Goal: Task Accomplishment & Management: Use online tool/utility

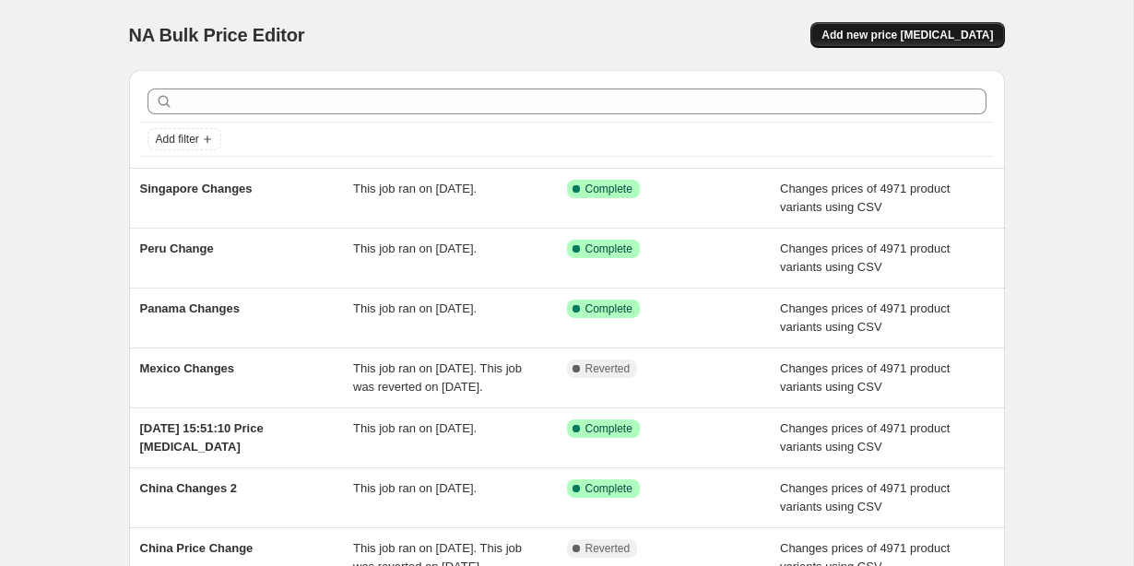
click at [890, 39] on span "Add new price [MEDICAL_DATA]" at bounding box center [908, 35] width 172 height 15
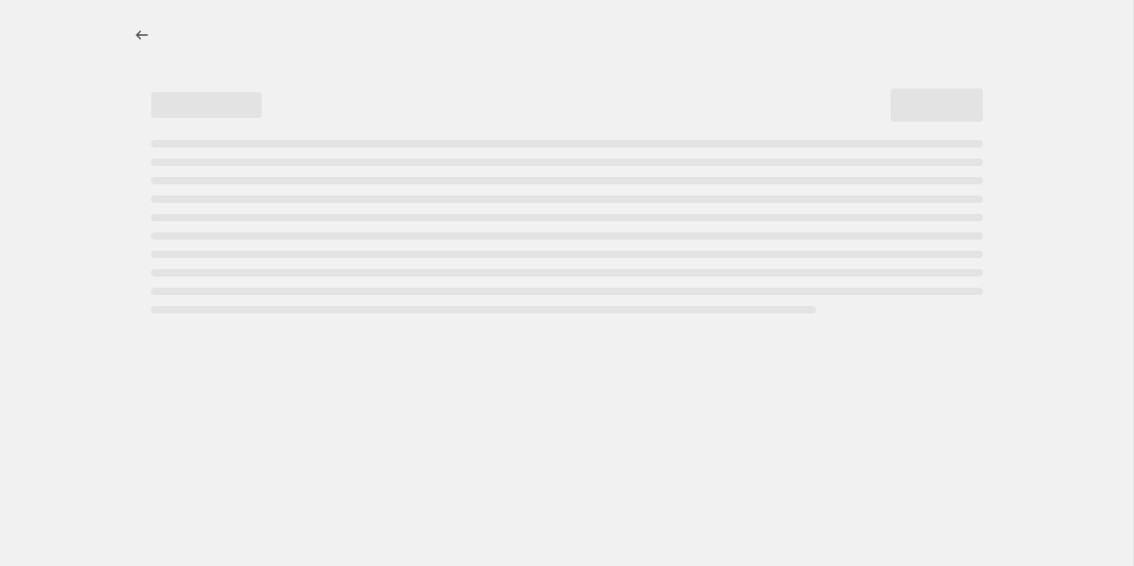
select select "percentage"
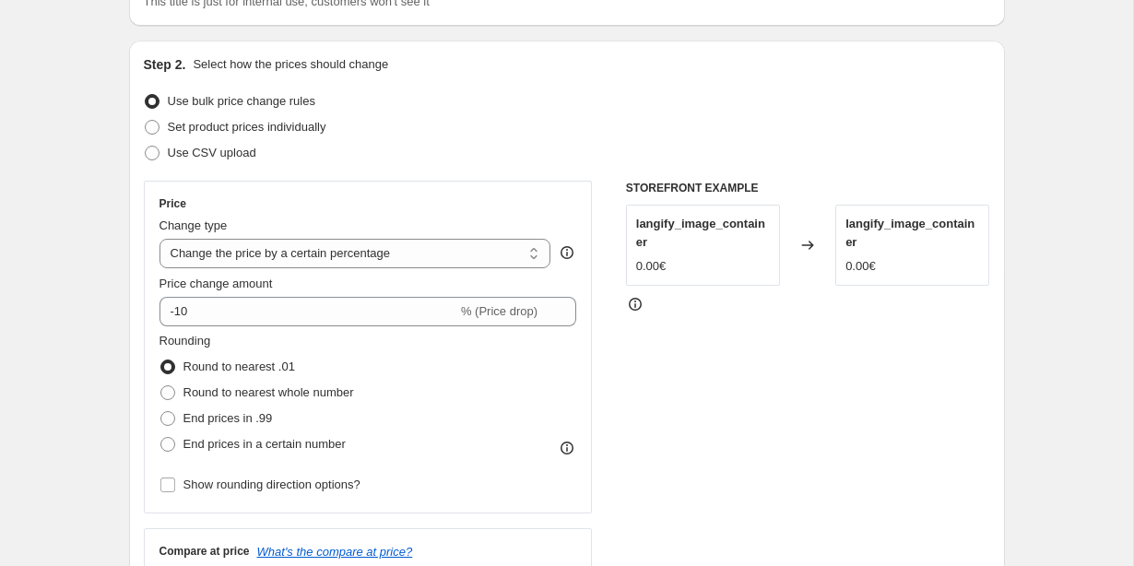
scroll to position [161, 0]
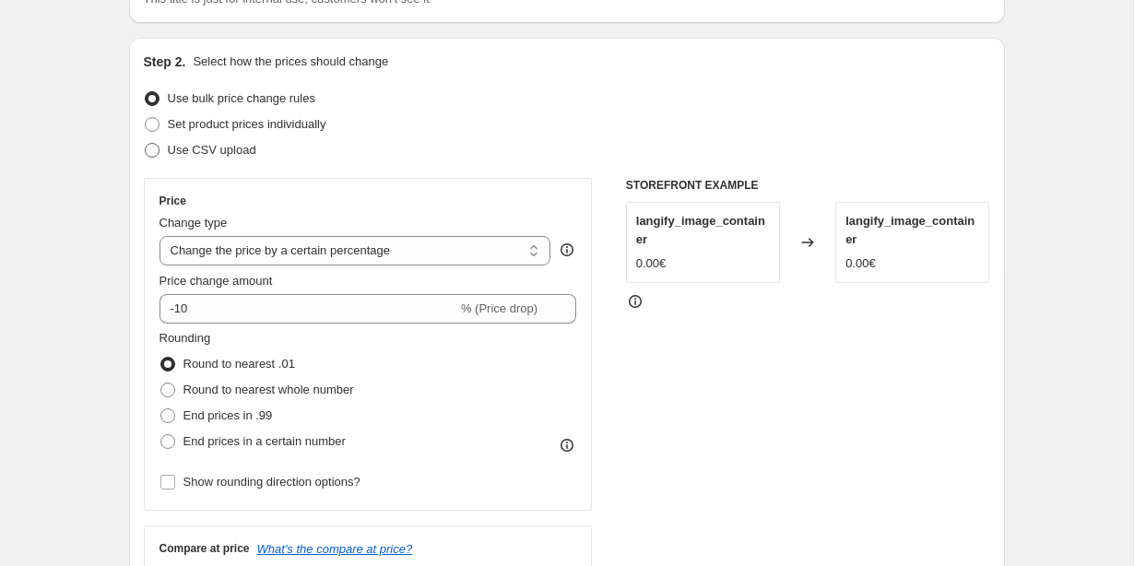
click at [159, 158] on span at bounding box center [152, 150] width 17 height 17
click at [146, 144] on input "Use CSV upload" at bounding box center [145, 143] width 1 height 1
radio input "true"
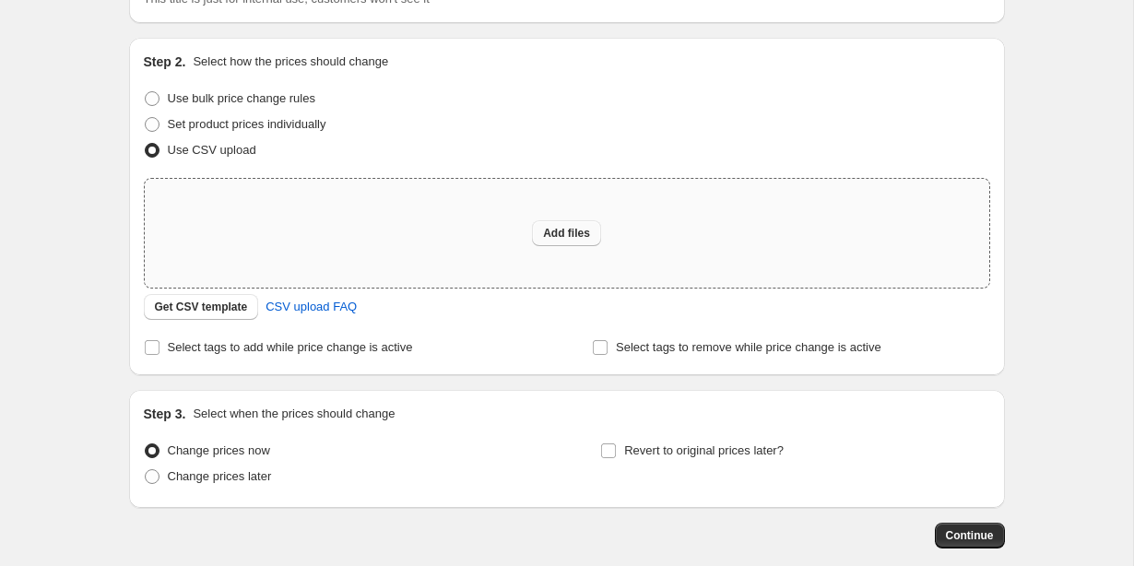
click at [550, 242] on button "Add files" at bounding box center [566, 233] width 69 height 26
click at [212, 310] on span "Get CSV template" at bounding box center [201, 307] width 93 height 15
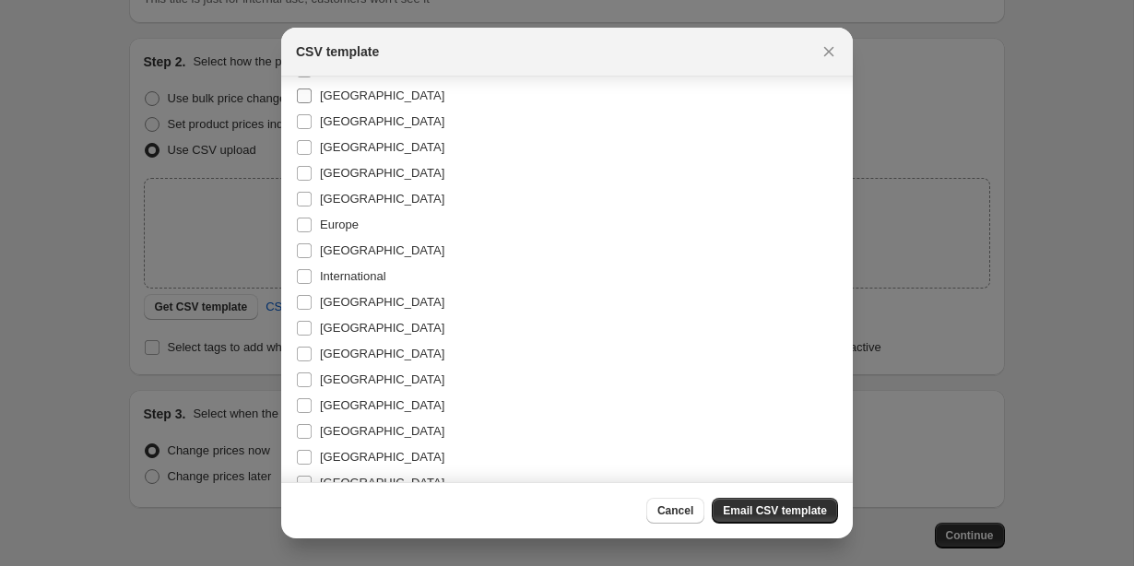
scroll to position [153, 0]
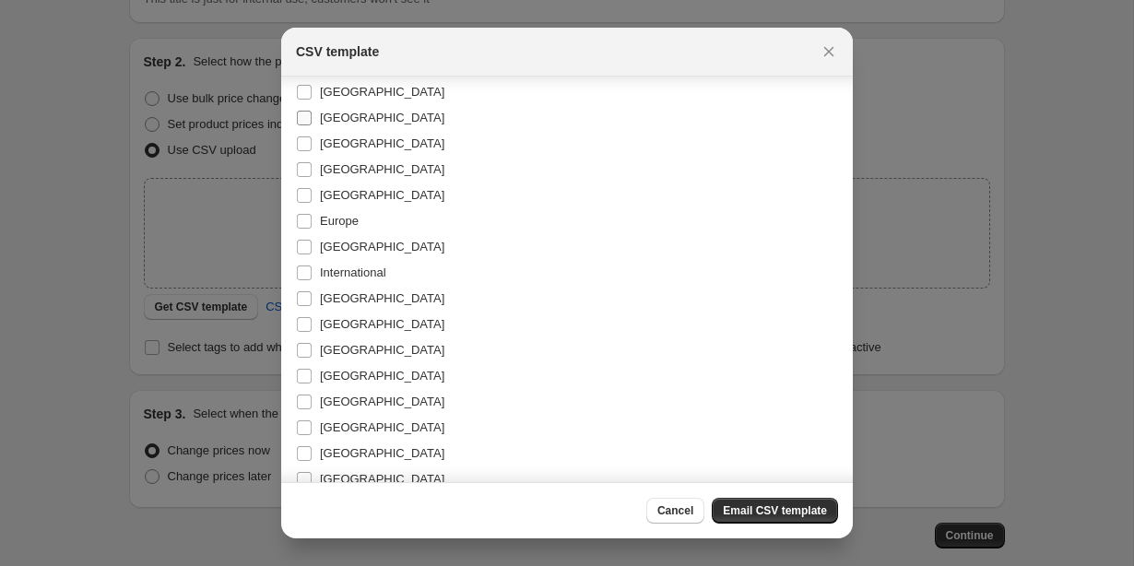
click at [301, 116] on input "[GEOGRAPHIC_DATA]" at bounding box center [304, 118] width 15 height 15
checkbox input "true"
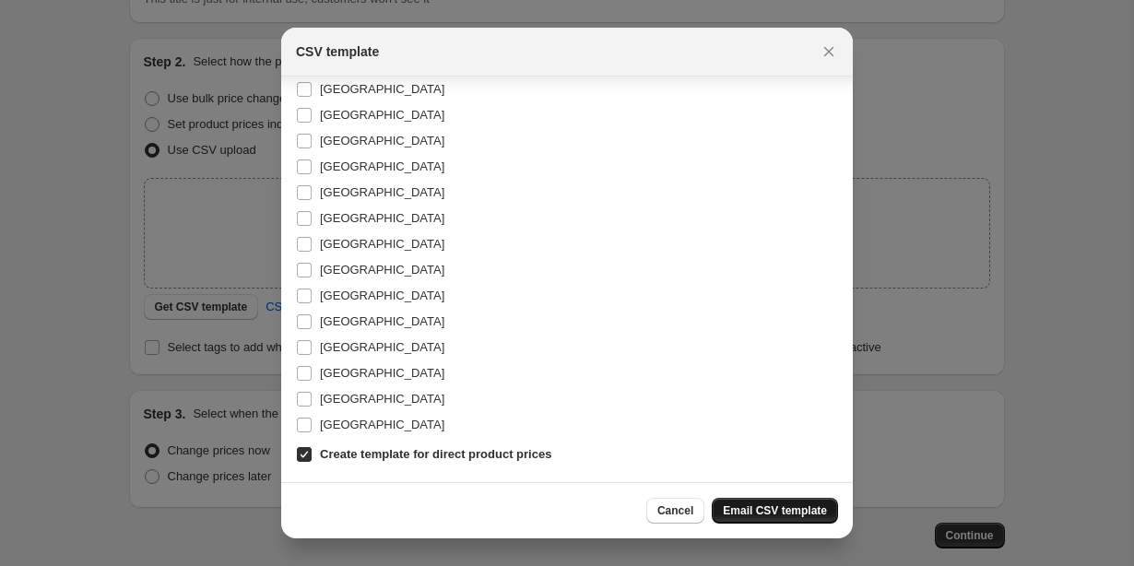
scroll to position [362, 0]
click at [752, 505] on span "Email CSV template" at bounding box center [775, 510] width 104 height 15
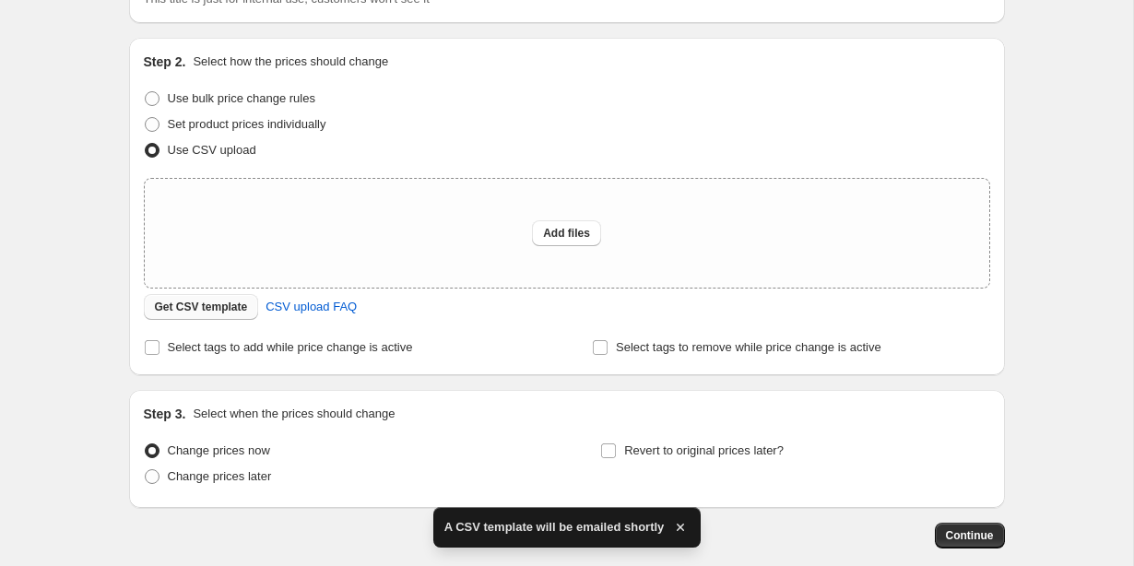
click at [198, 308] on span "Get CSV template" at bounding box center [201, 307] width 93 height 15
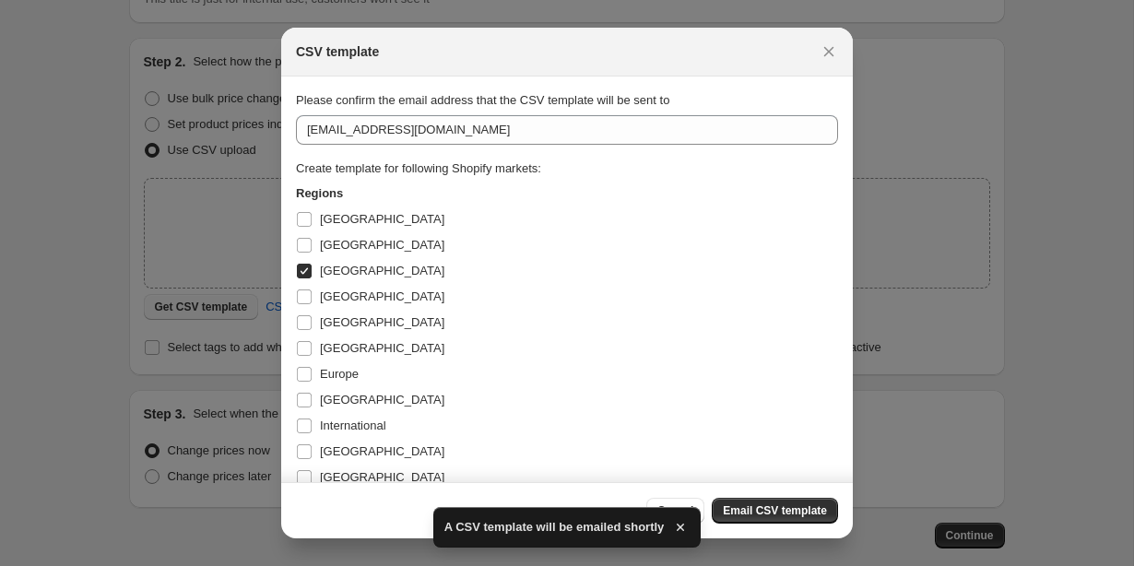
scroll to position [0, 0]
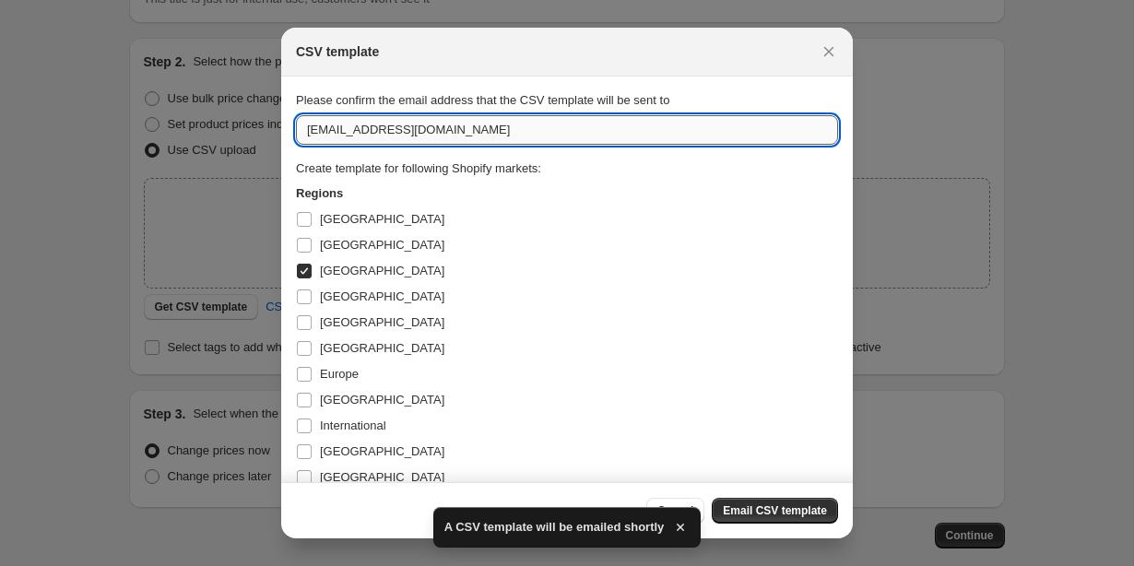
click at [330, 133] on input "[EMAIL_ADDRESS][DOMAIN_NAME]" at bounding box center [567, 130] width 542 height 30
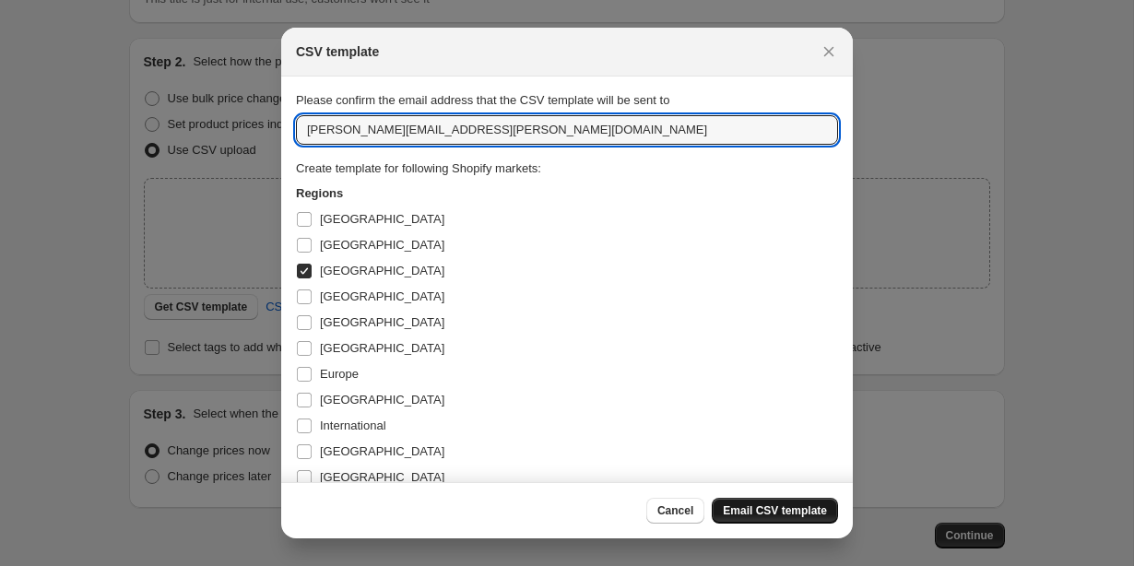
type input "[PERSON_NAME][EMAIL_ADDRESS][PERSON_NAME][DOMAIN_NAME]"
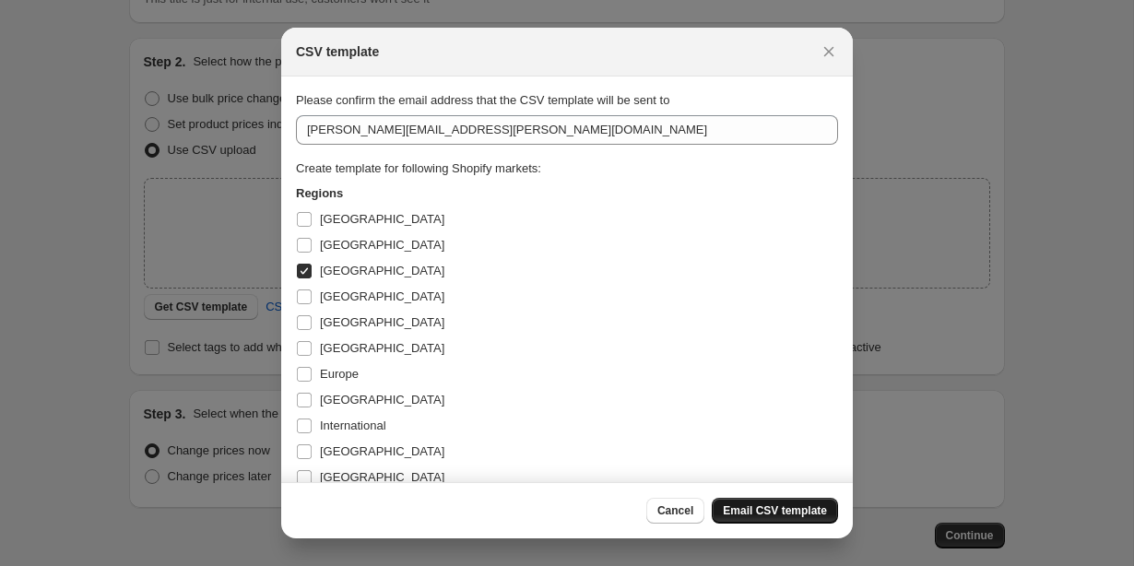
click at [735, 513] on span "Email CSV template" at bounding box center [775, 510] width 104 height 15
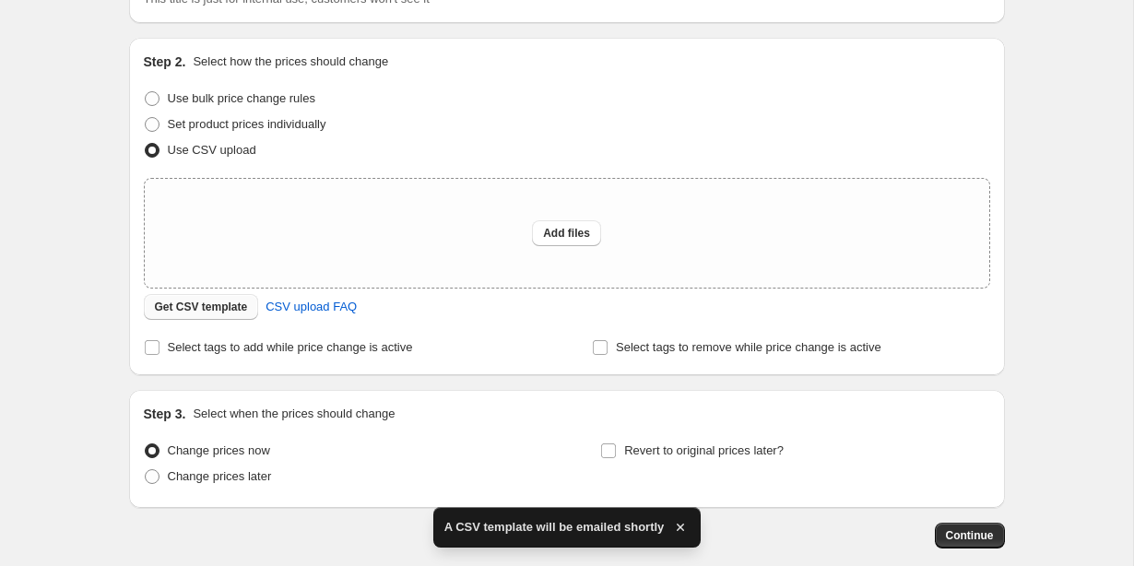
click at [169, 311] on span "Get CSV template" at bounding box center [201, 307] width 93 height 15
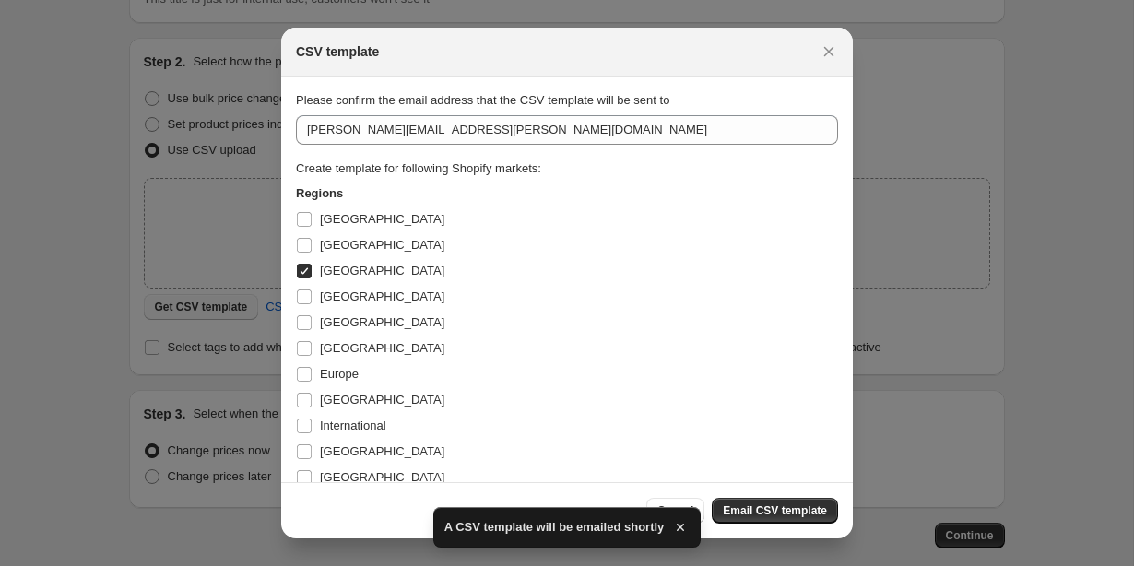
scroll to position [0, 0]
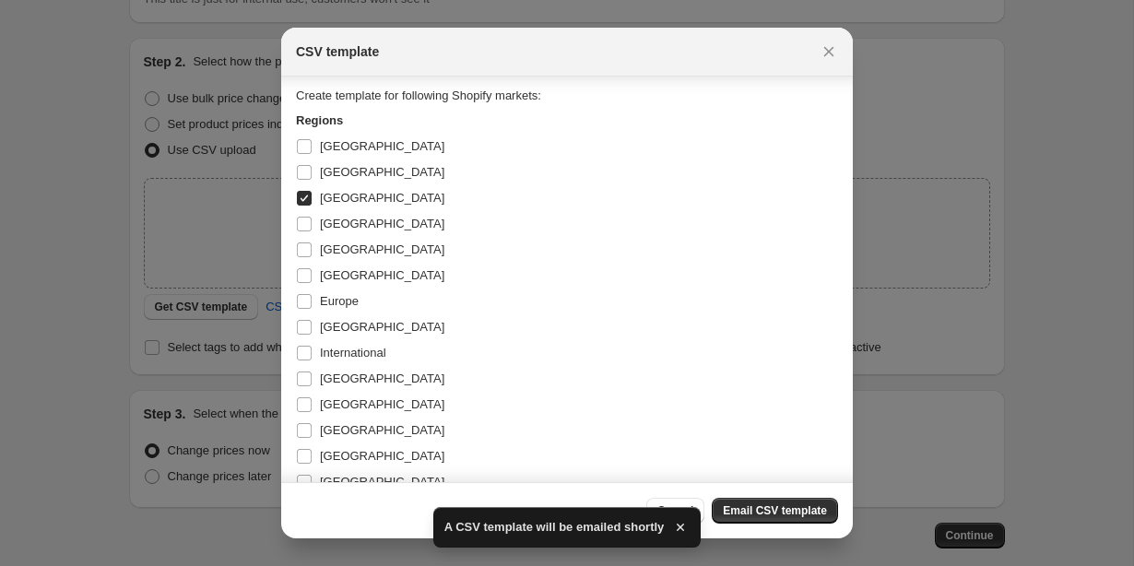
click at [303, 199] on input "[GEOGRAPHIC_DATA]" at bounding box center [304, 198] width 15 height 15
checkbox input "false"
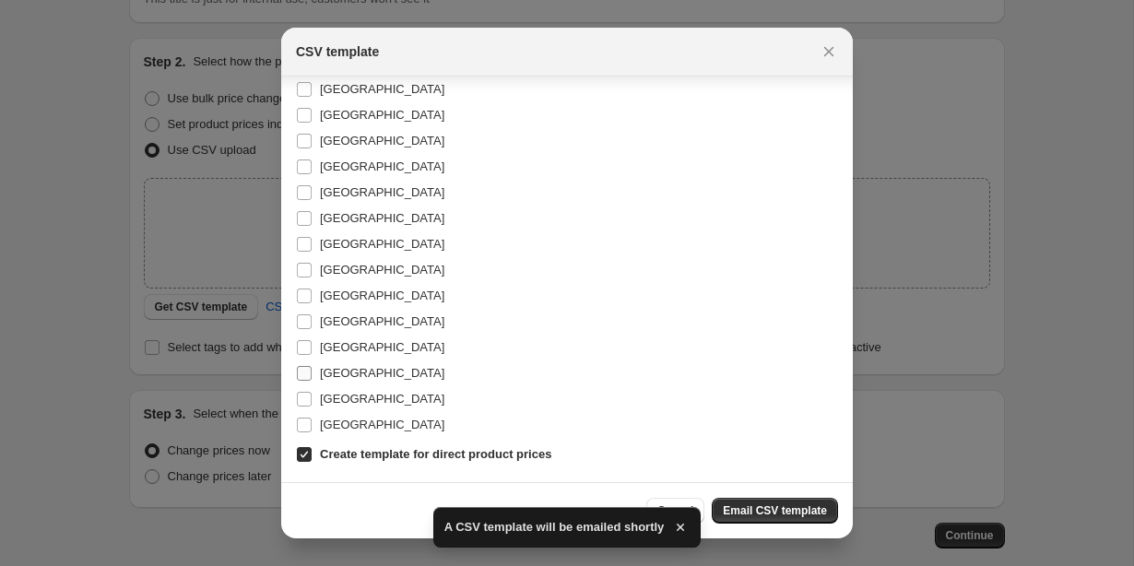
scroll to position [362, 0]
click at [304, 400] on input "[GEOGRAPHIC_DATA]" at bounding box center [304, 399] width 15 height 15
checkbox input "true"
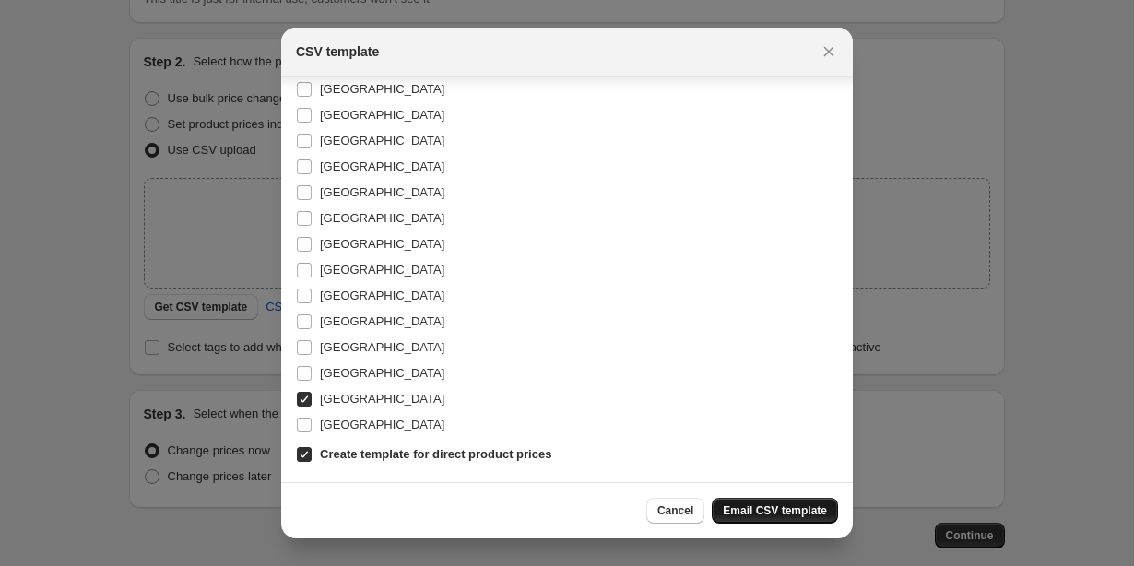
click at [765, 517] on span "Email CSV template" at bounding box center [775, 510] width 104 height 15
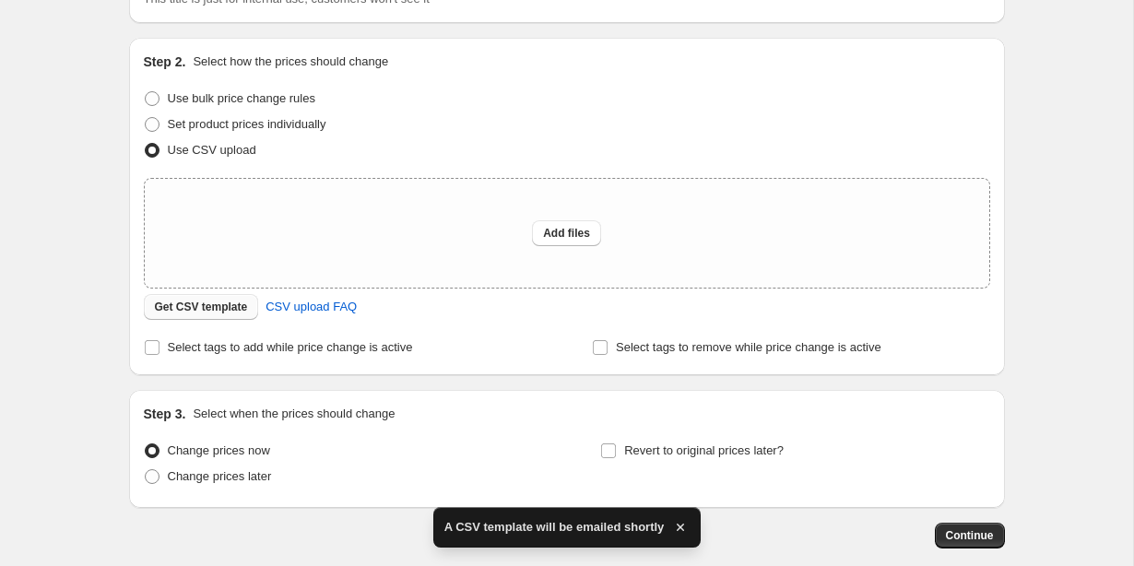
click at [160, 305] on span "Get CSV template" at bounding box center [201, 307] width 93 height 15
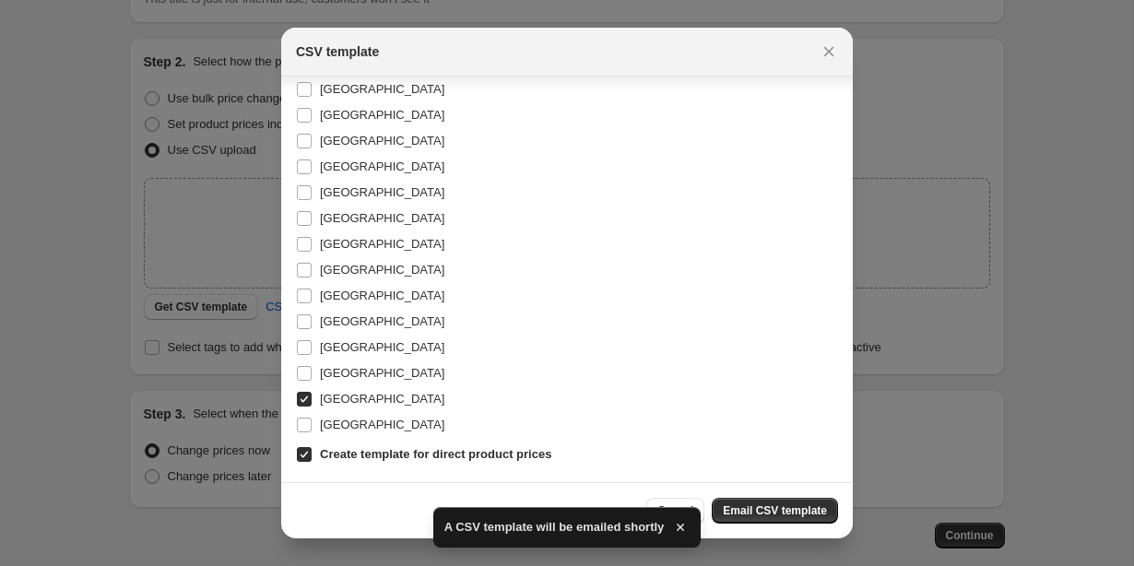
scroll to position [362, 0]
click at [308, 392] on input "[GEOGRAPHIC_DATA]" at bounding box center [304, 399] width 15 height 15
checkbox input "false"
click at [306, 427] on input "[GEOGRAPHIC_DATA]" at bounding box center [304, 425] width 15 height 15
checkbox input "true"
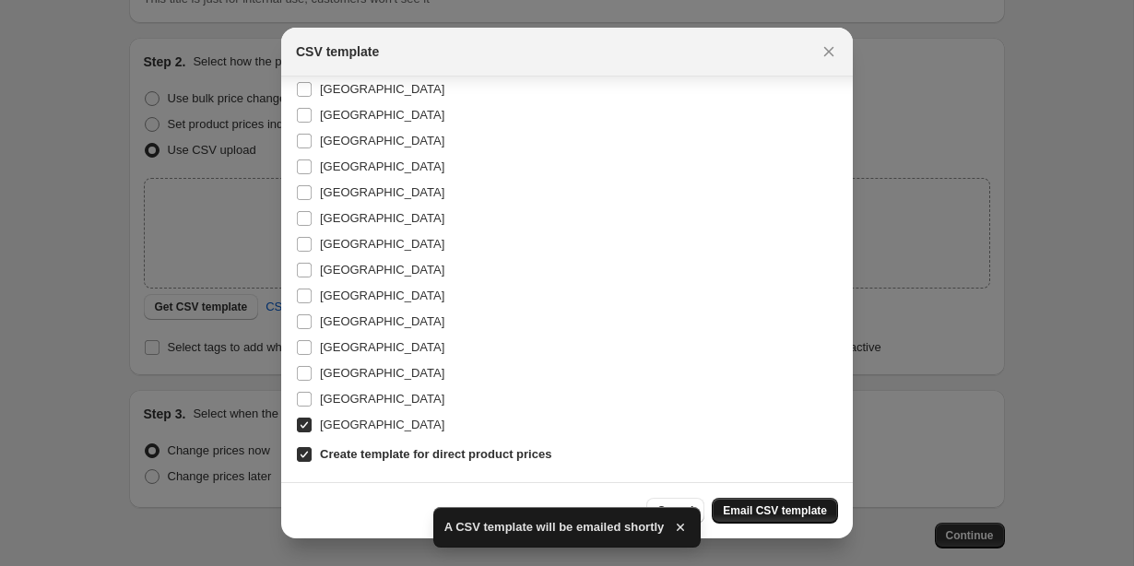
click at [744, 512] on span "Email CSV template" at bounding box center [775, 510] width 104 height 15
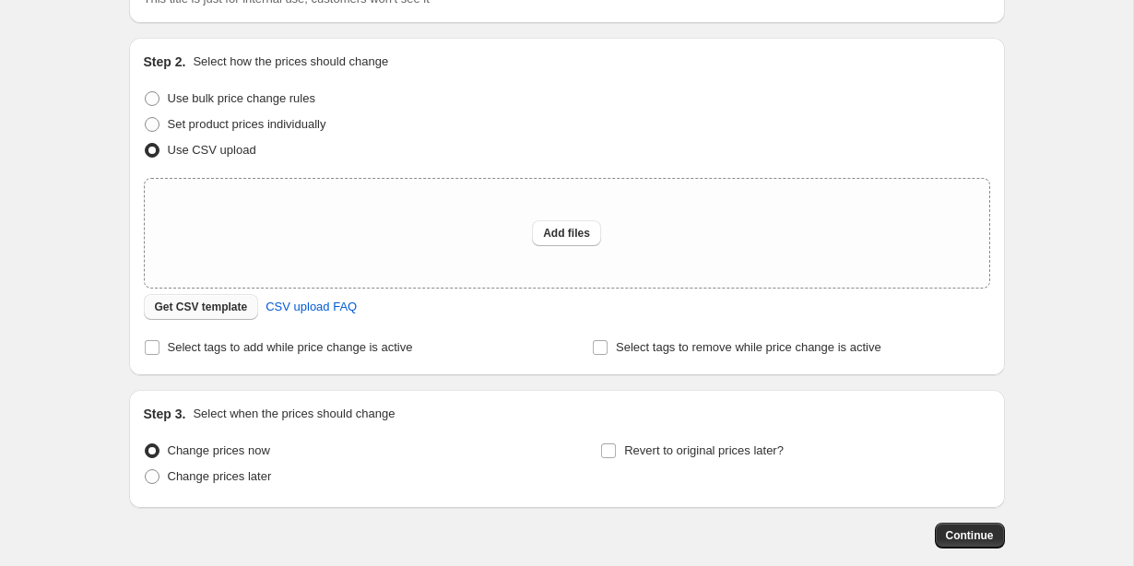
click at [222, 307] on span "Get CSV template" at bounding box center [201, 307] width 93 height 15
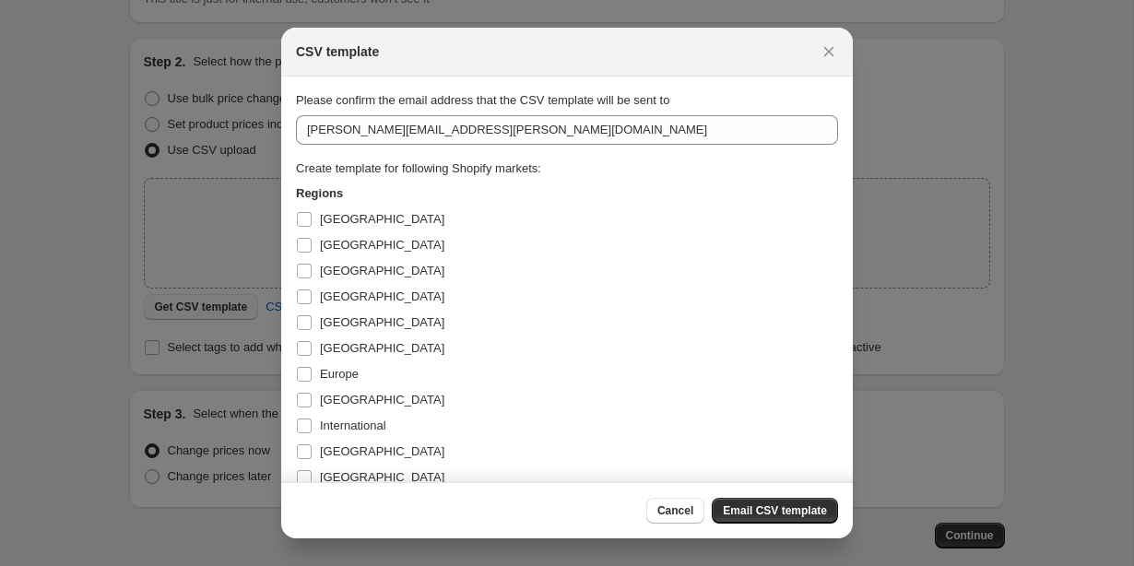
scroll to position [0, 0]
click at [307, 266] on input "[GEOGRAPHIC_DATA]" at bounding box center [304, 271] width 15 height 15
checkbox input "true"
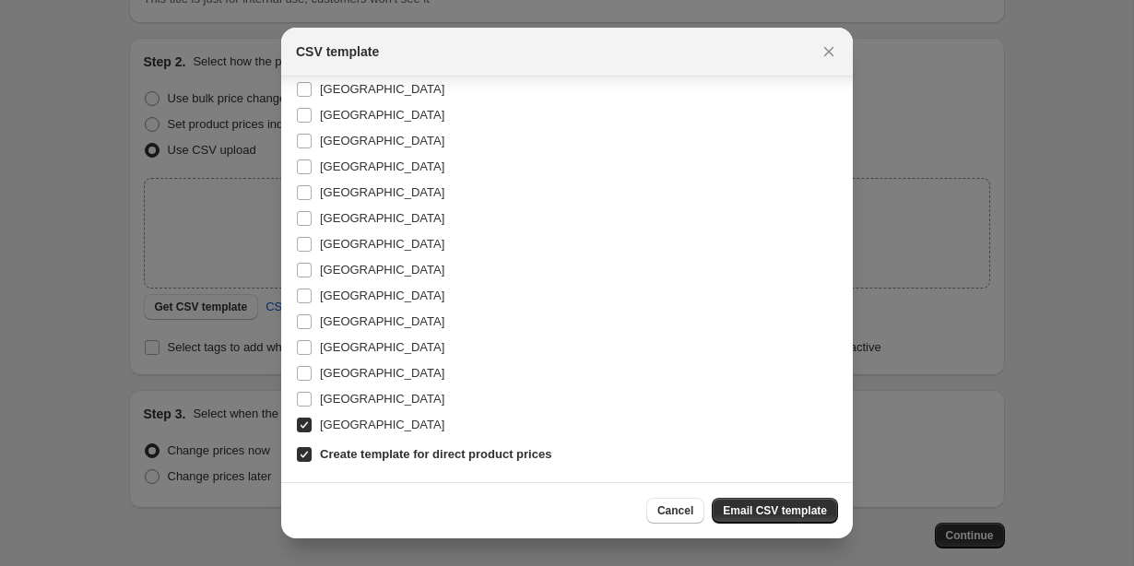
click at [304, 429] on input "[GEOGRAPHIC_DATA]" at bounding box center [304, 425] width 15 height 15
checkbox input "false"
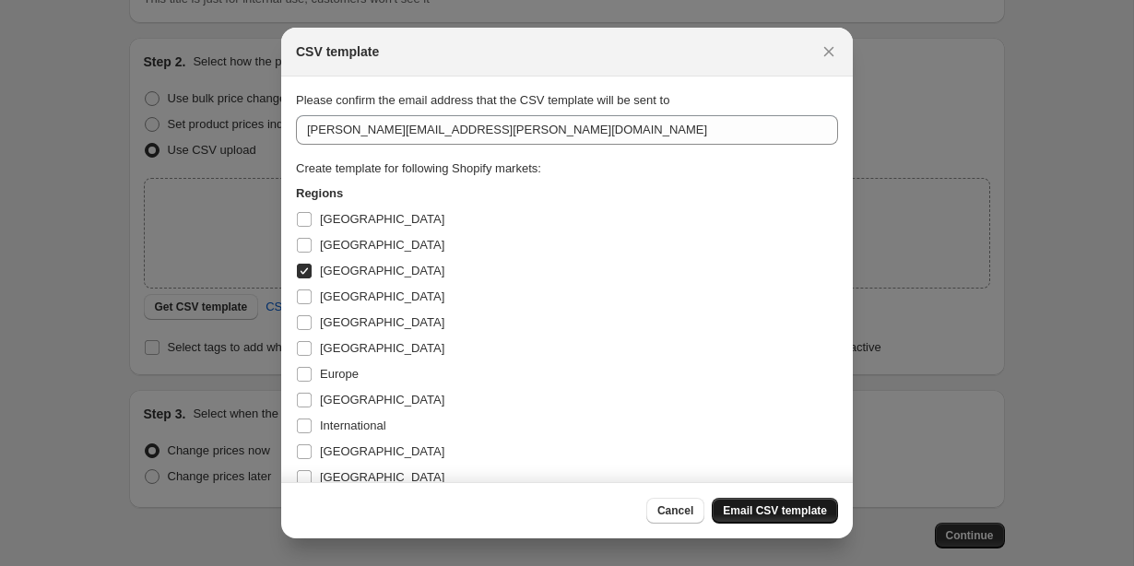
click at [752, 509] on span "Email CSV template" at bounding box center [775, 510] width 104 height 15
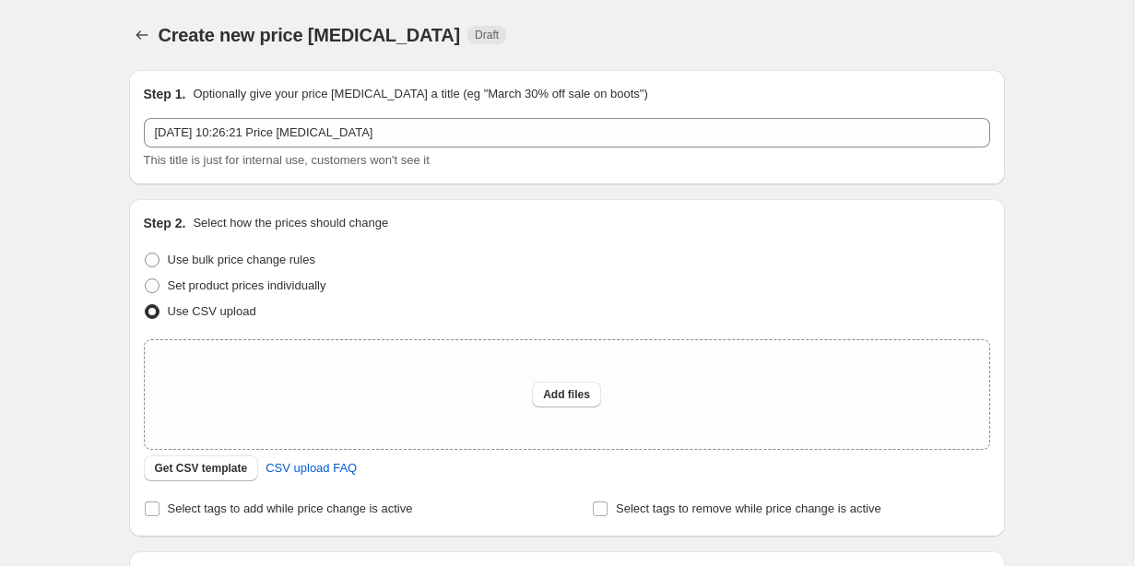
scroll to position [161, 0]
